Goal: Go to known website: Access a specific website the user already knows

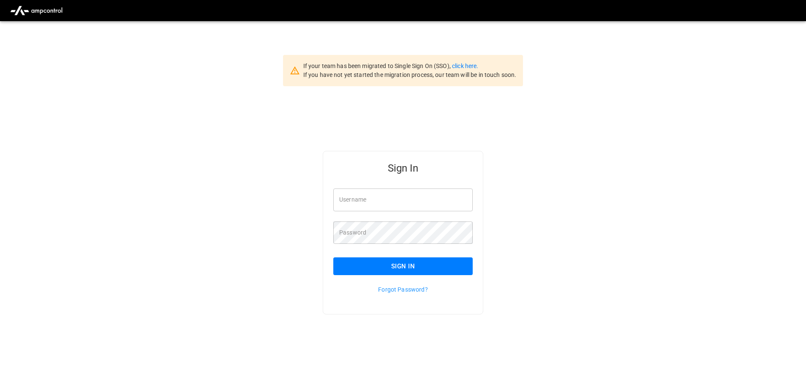
type input "**********"
click at [400, 266] on button "Sign In" at bounding box center [402, 266] width 139 height 18
